Goal: Check status: Check status

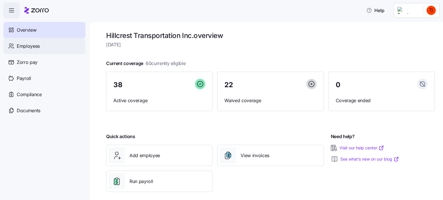
click at [32, 45] on span "Employees" at bounding box center [28, 46] width 23 height 7
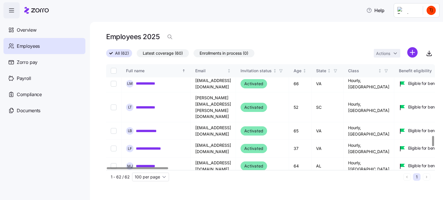
scroll to position [727, 0]
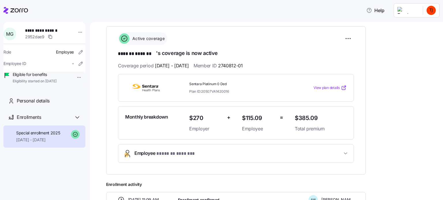
scroll to position [115, 0]
